Goal: Information Seeking & Learning: Learn about a topic

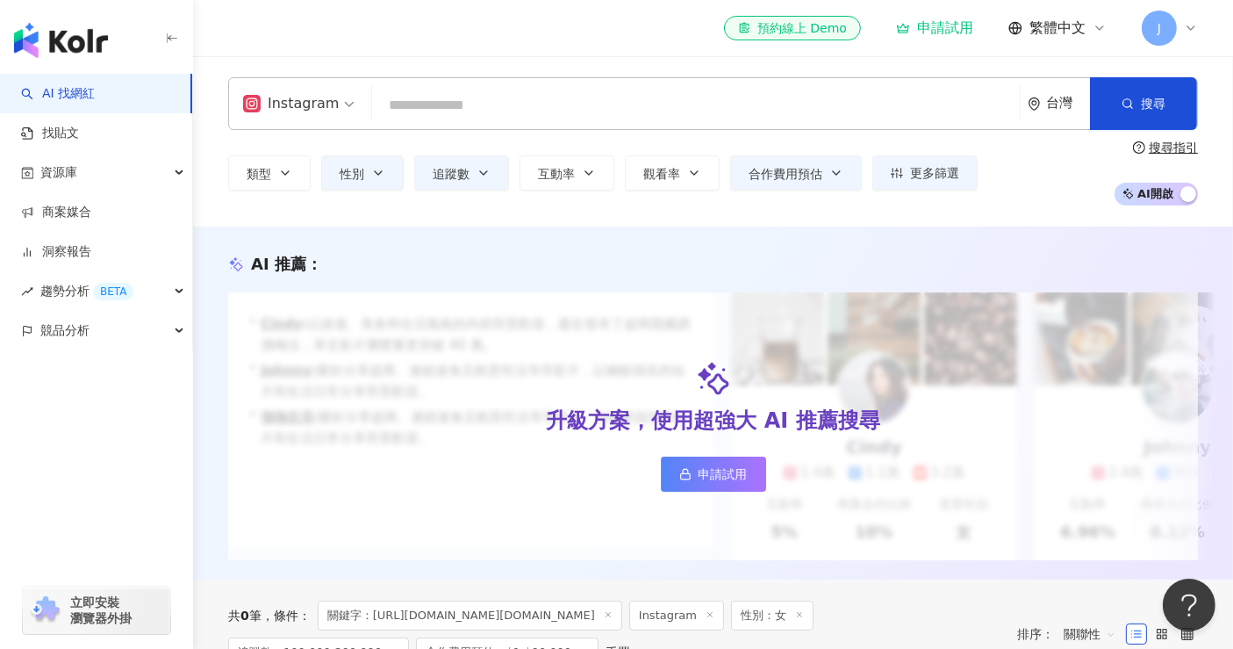
click at [82, 90] on link "AI 找網紅" at bounding box center [58, 94] width 74 height 18
click at [322, 101] on div "Instagram" at bounding box center [291, 104] width 96 height 28
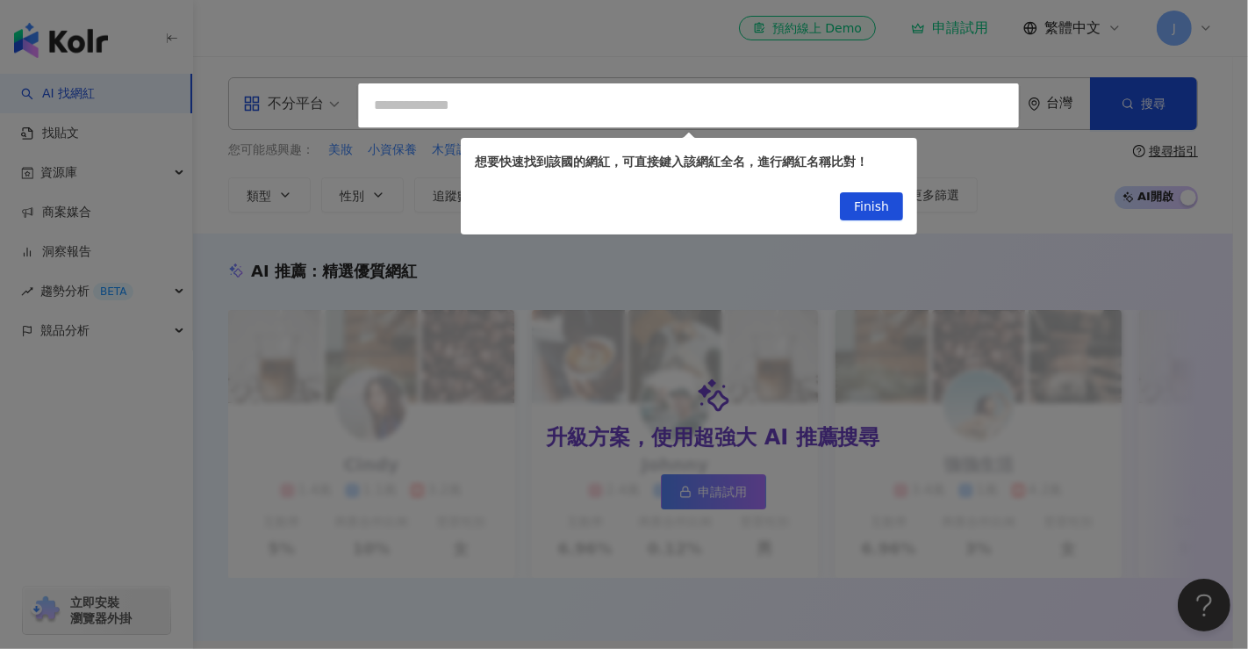
click at [303, 247] on div at bounding box center [624, 324] width 1248 height 649
click at [870, 209] on span "Finish" at bounding box center [871, 207] width 35 height 28
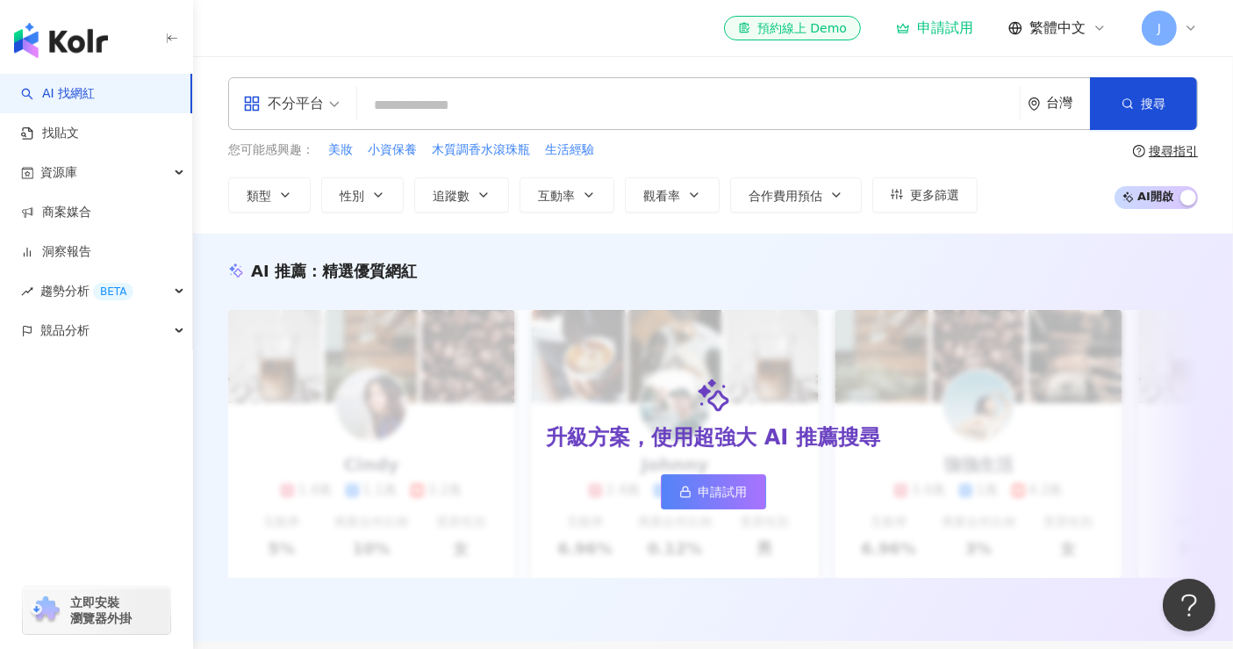
click at [315, 104] on div "不分平台" at bounding box center [283, 104] width 81 height 28
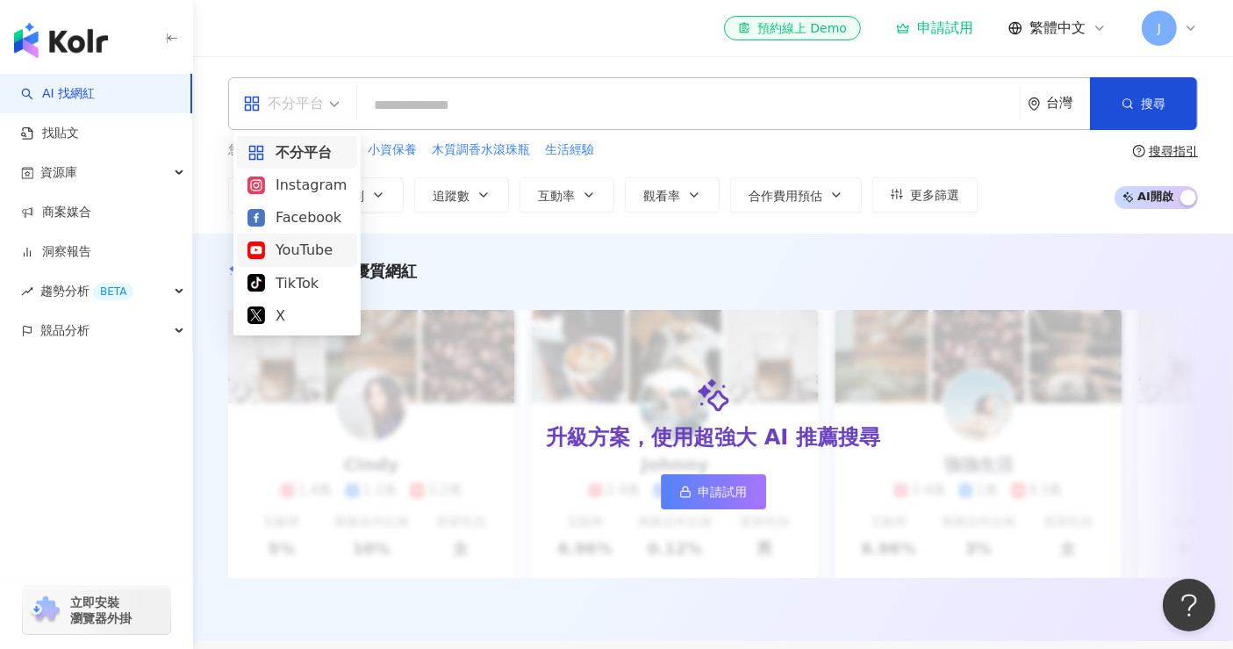
click at [297, 253] on div "YouTube" at bounding box center [297, 250] width 99 height 22
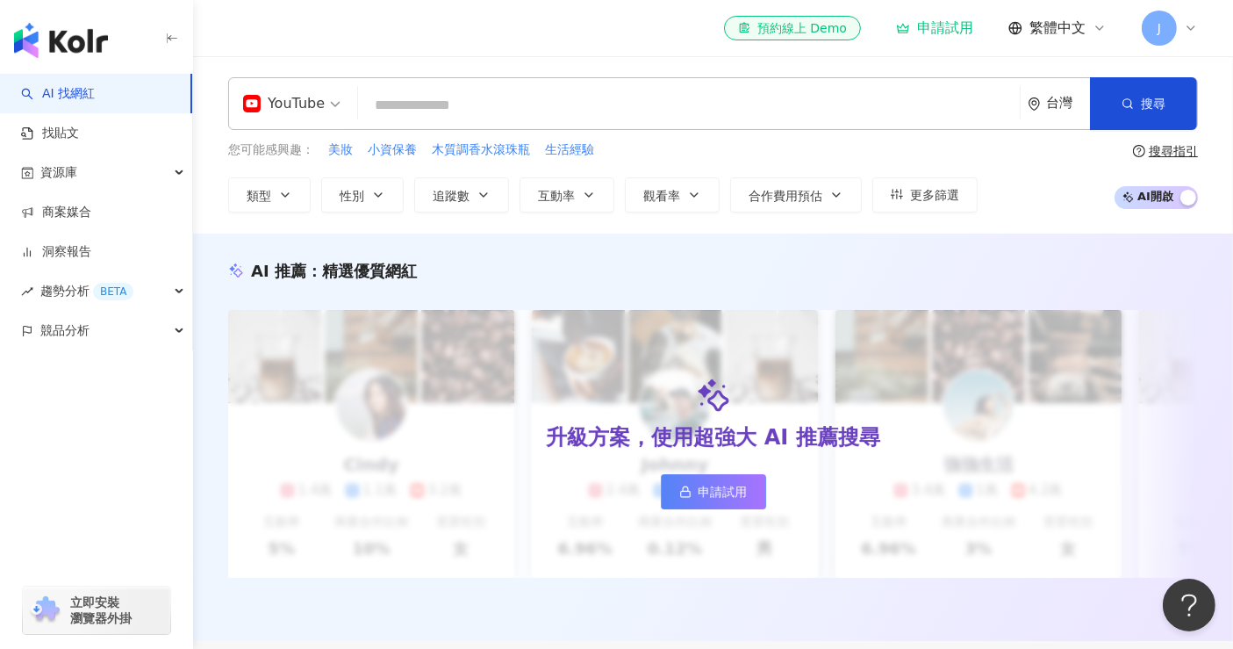
click at [473, 107] on input "search" at bounding box center [689, 105] width 648 height 33
paste input "**********"
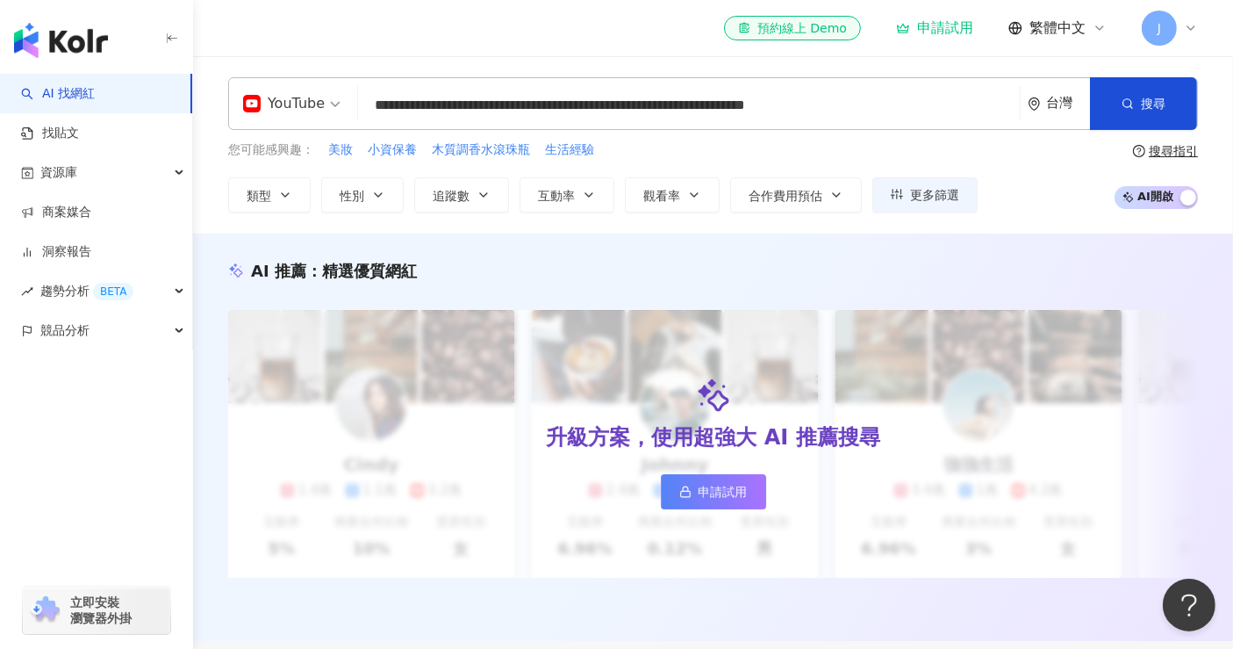
scroll to position [0, 3]
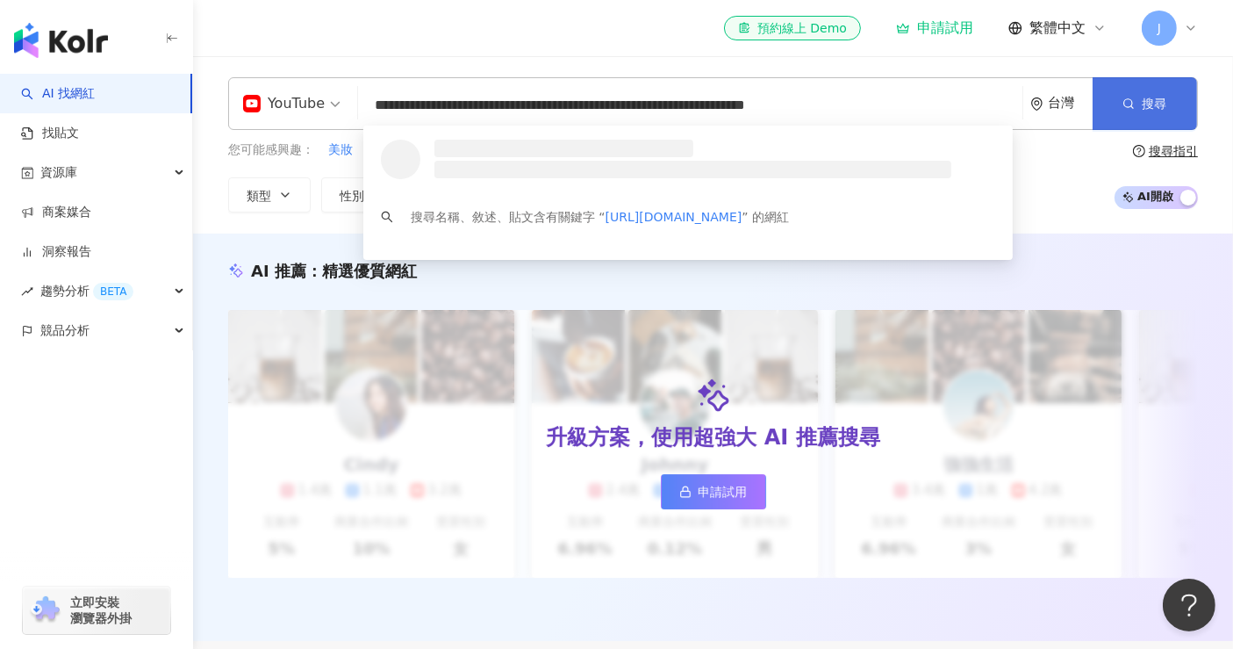
type input "**********"
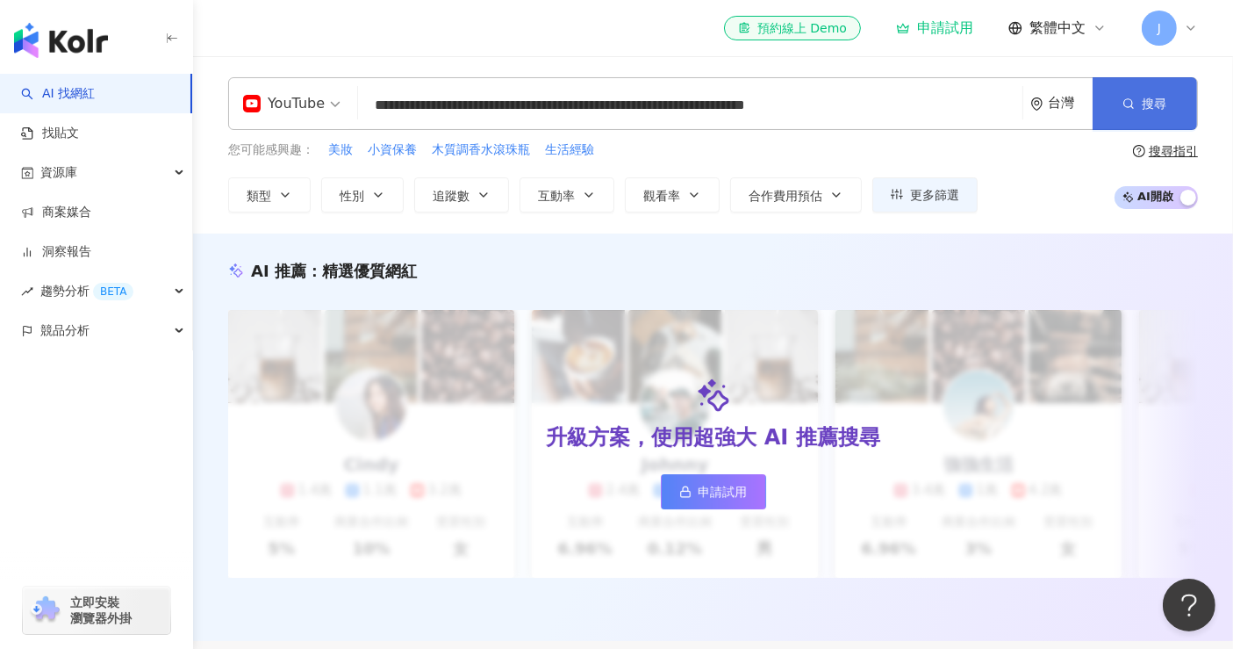
click at [1115, 99] on button "搜尋" at bounding box center [1145, 103] width 104 height 53
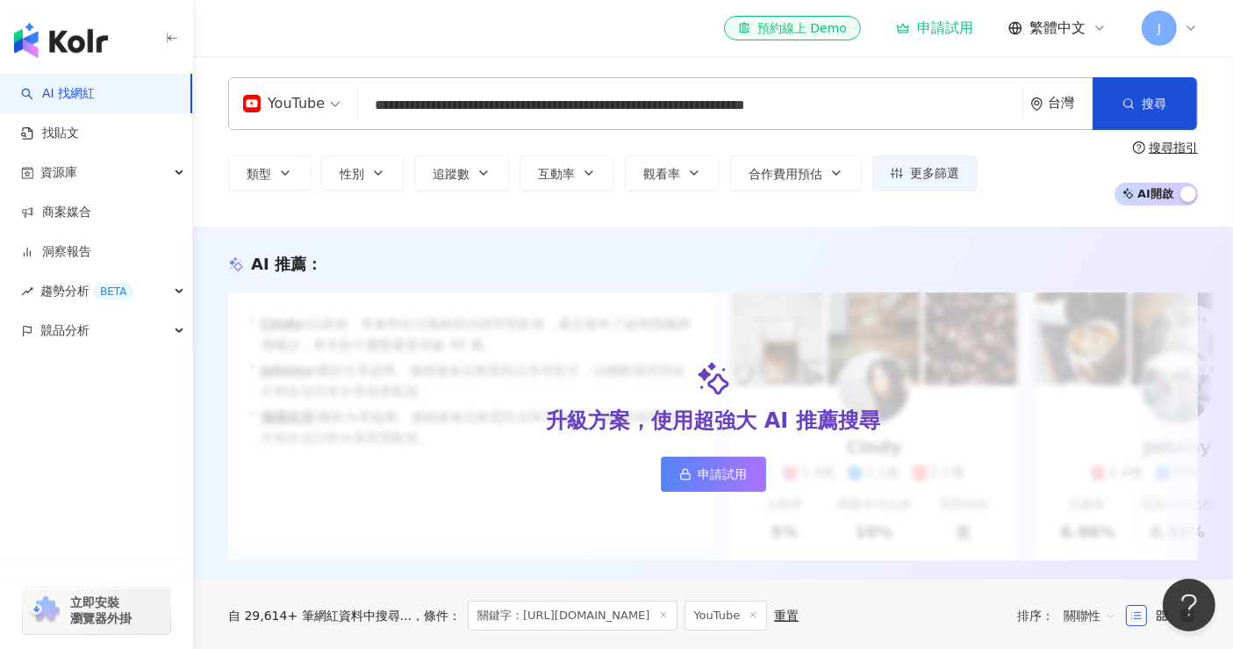
click at [575, 109] on input "**********" at bounding box center [689, 105] width 649 height 33
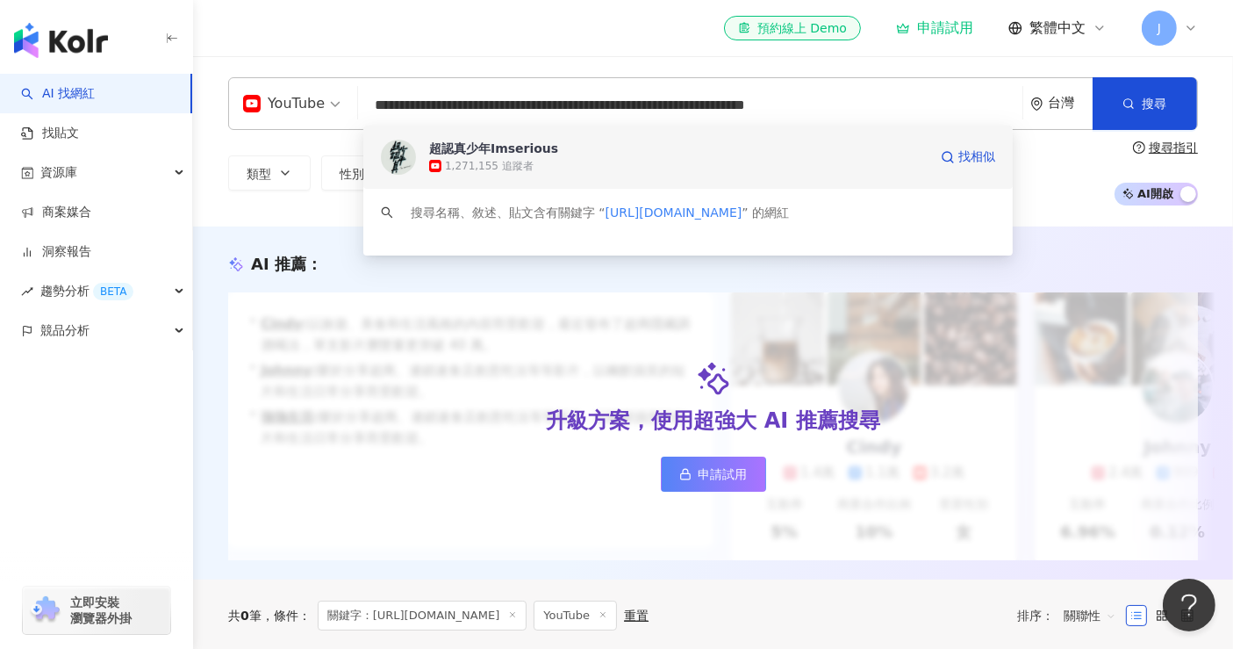
click at [480, 147] on div "超認真少年Imserious" at bounding box center [493, 149] width 129 height 18
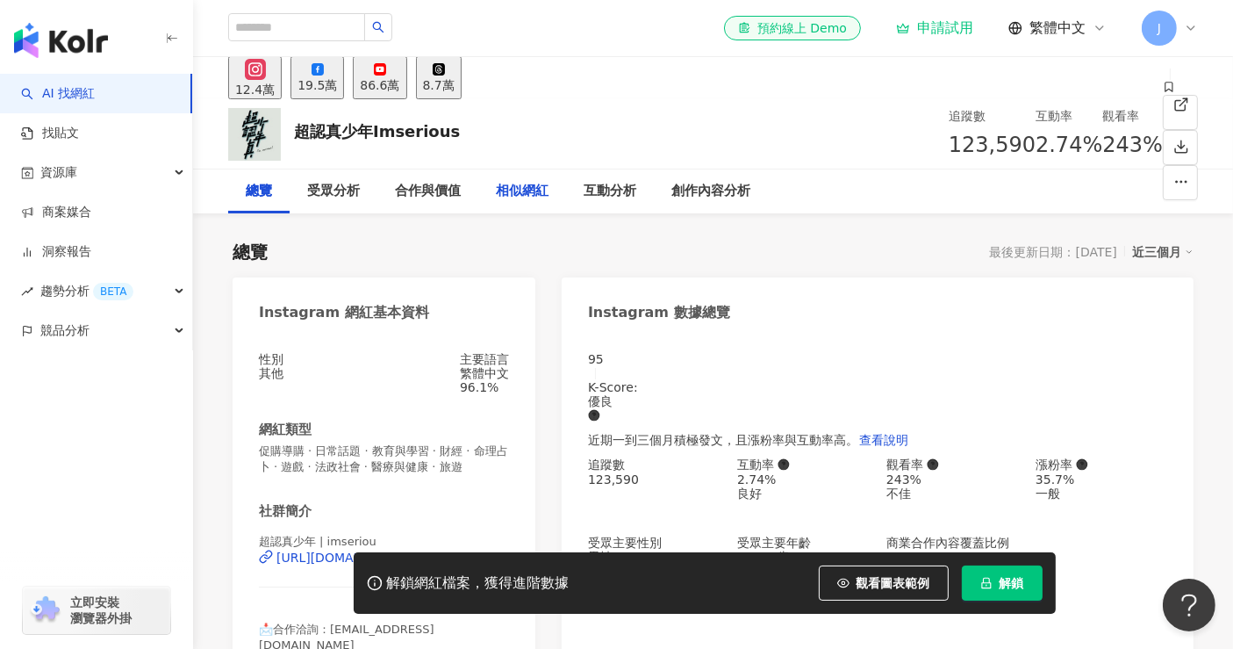
click at [524, 181] on div "相似網紅" at bounding box center [522, 191] width 53 height 21
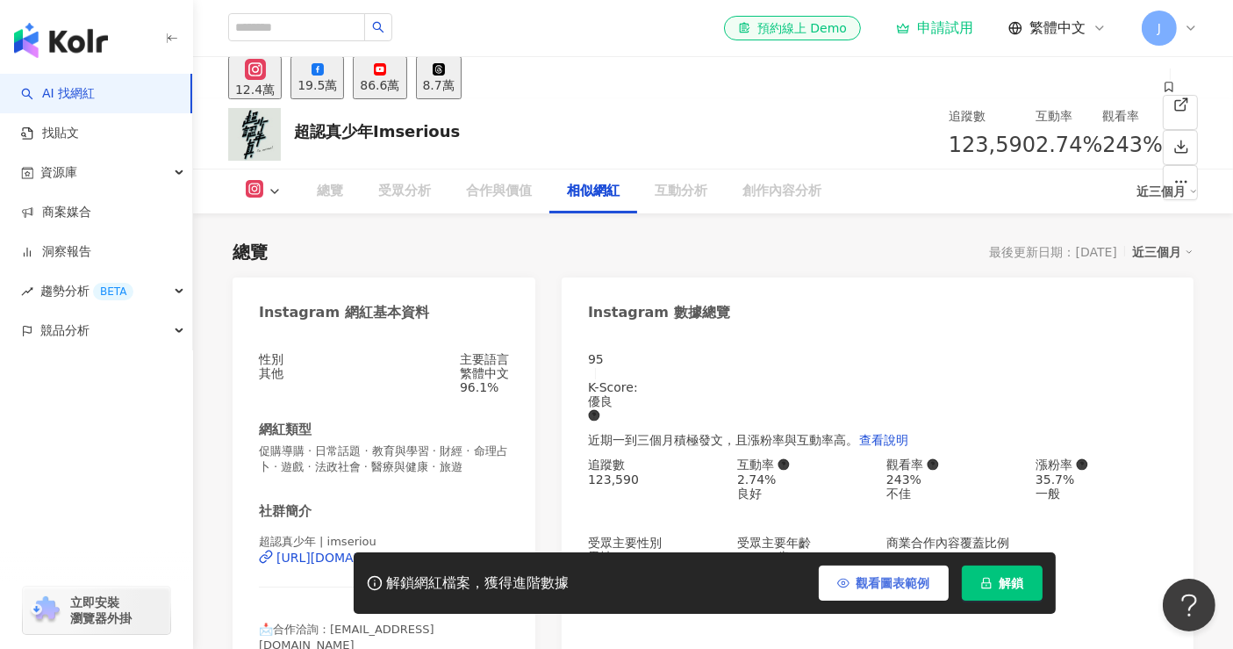
scroll to position [1462, 0]
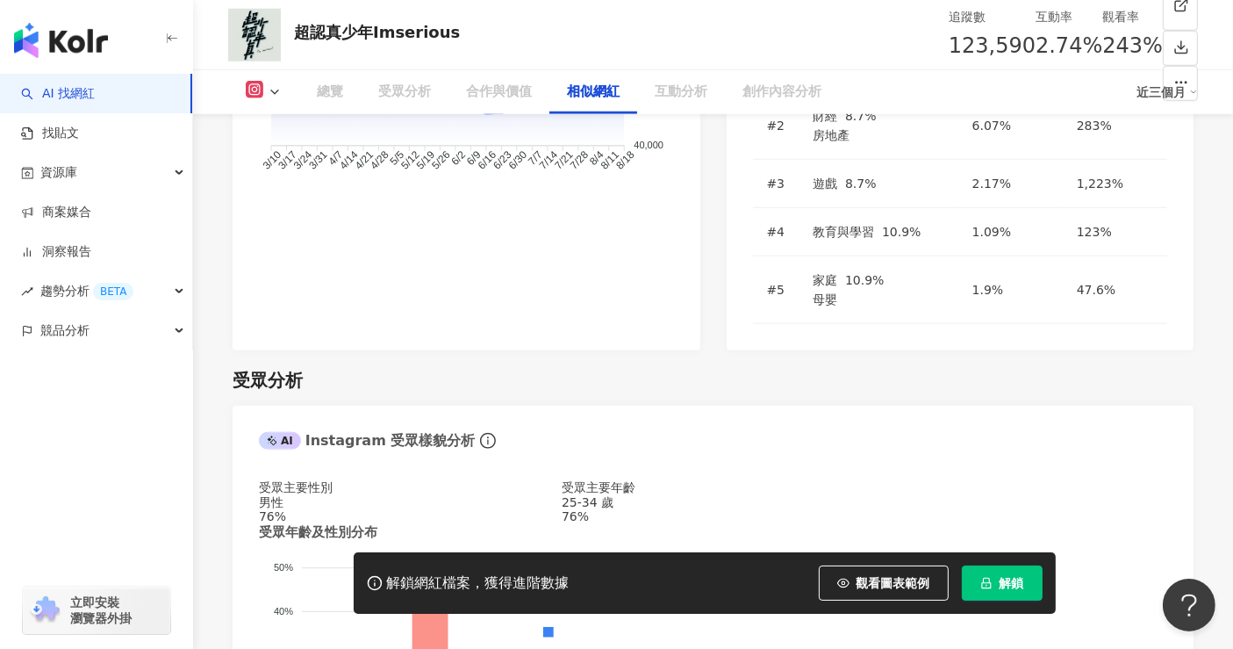
click at [892, 582] on span "觀看圖表範例" at bounding box center [894, 583] width 74 height 14
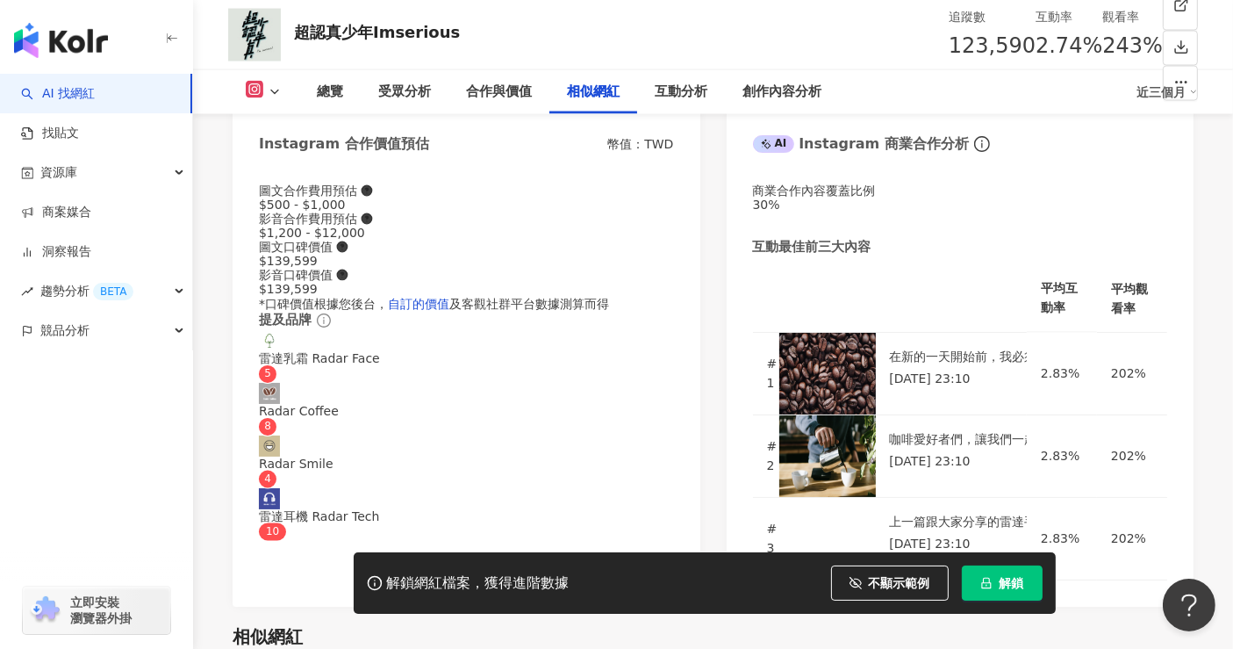
scroll to position [3274, 0]
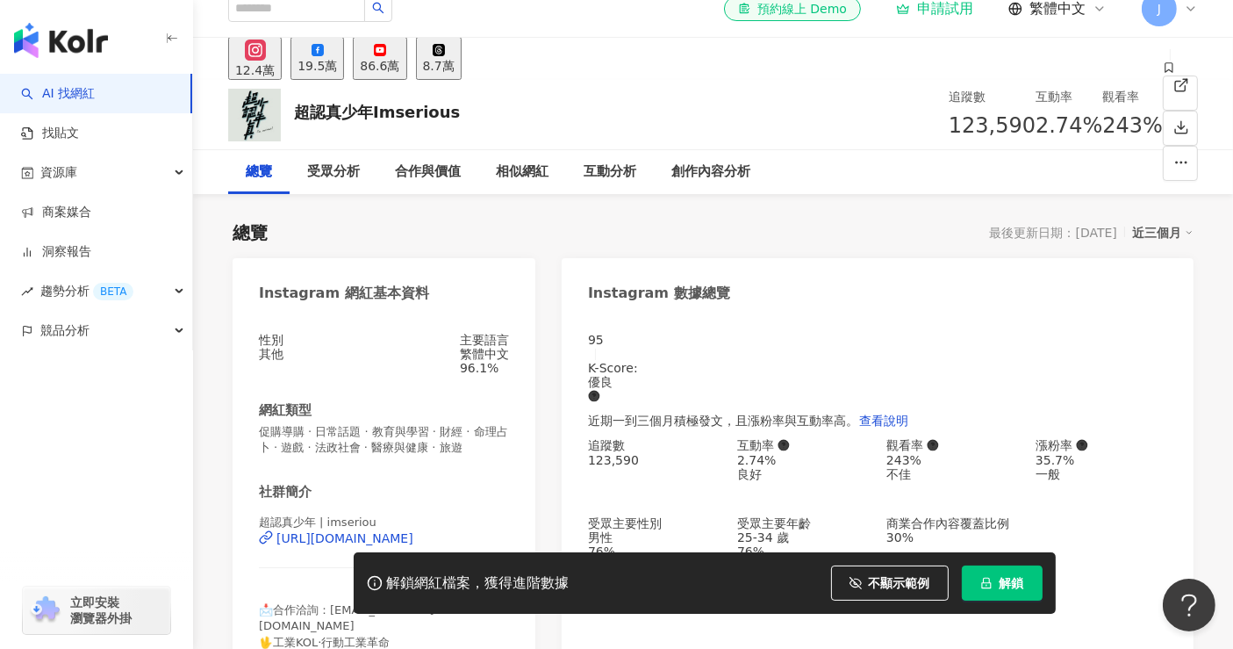
scroll to position [0, 0]
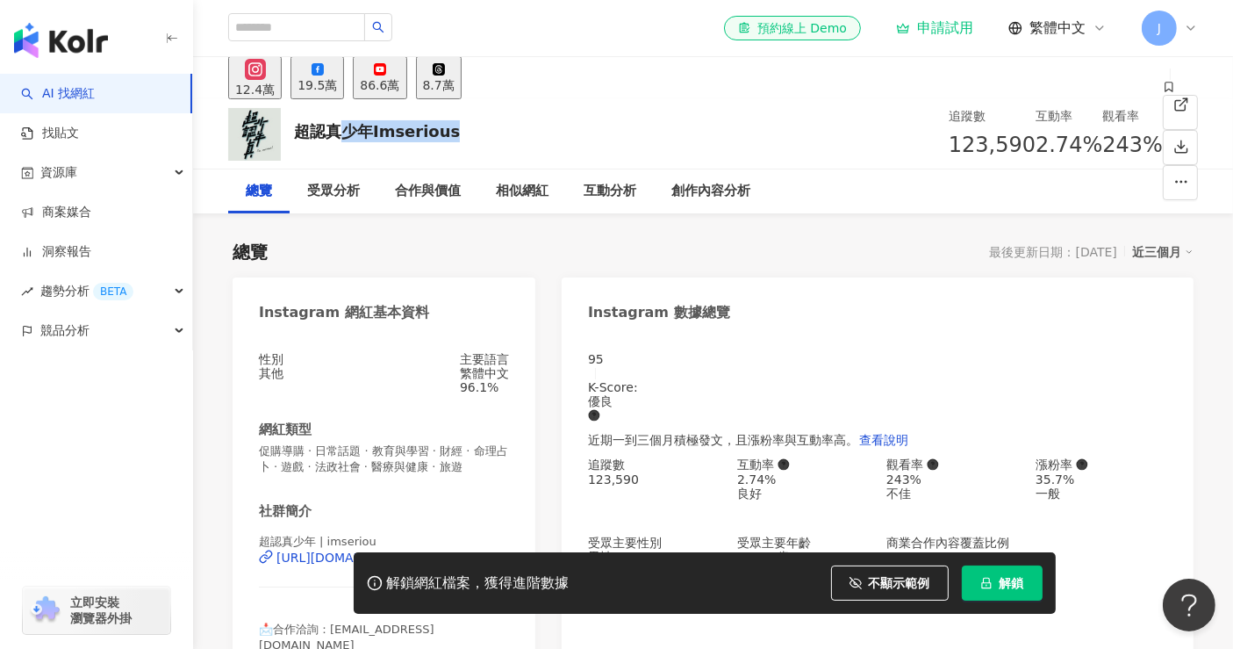
drag, startPoint x: 354, startPoint y: 123, endPoint x: 547, endPoint y: 146, distance: 194.4
click at [547, 146] on div "超認真少年Imserious 追蹤數 123,590 互動率 2.74% 觀看率 243%" at bounding box center [713, 133] width 1040 height 69
click at [711, 255] on div "總覽 最後更新日期：2025/8/16 近三個月" at bounding box center [713, 252] width 961 height 25
